Goal: Transaction & Acquisition: Purchase product/service

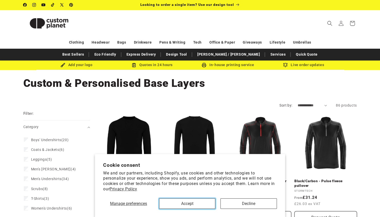
click at [204, 203] on button "Accept" at bounding box center [187, 204] width 56 height 11
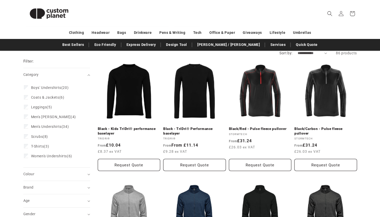
scroll to position [59, 0]
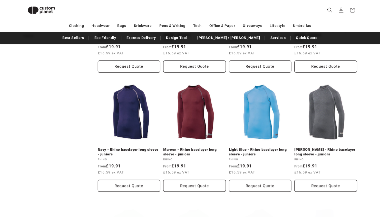
scroll to position [264, 0]
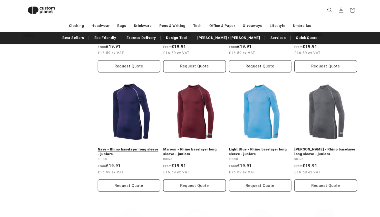
click at [138, 147] on link "Navy - Rhino baselayer long sleeve - juniors" at bounding box center [129, 151] width 63 height 9
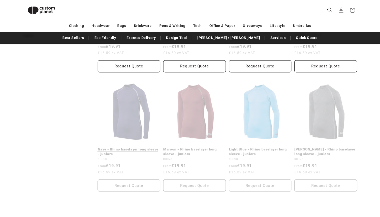
scroll to position [59, 0]
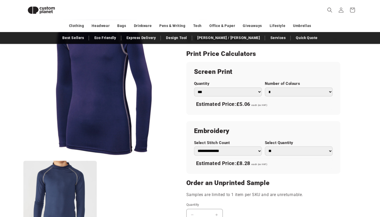
scroll to position [284, 0]
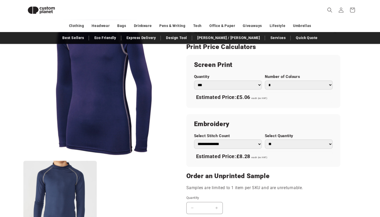
click at [108, 179] on ul "Open media 1 in modal Open media 2 in modal" at bounding box center [98, 128] width 150 height 241
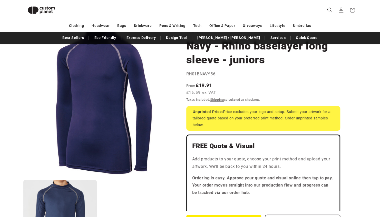
scroll to position [45, 0]
